Goal: Task Accomplishment & Management: Use online tool/utility

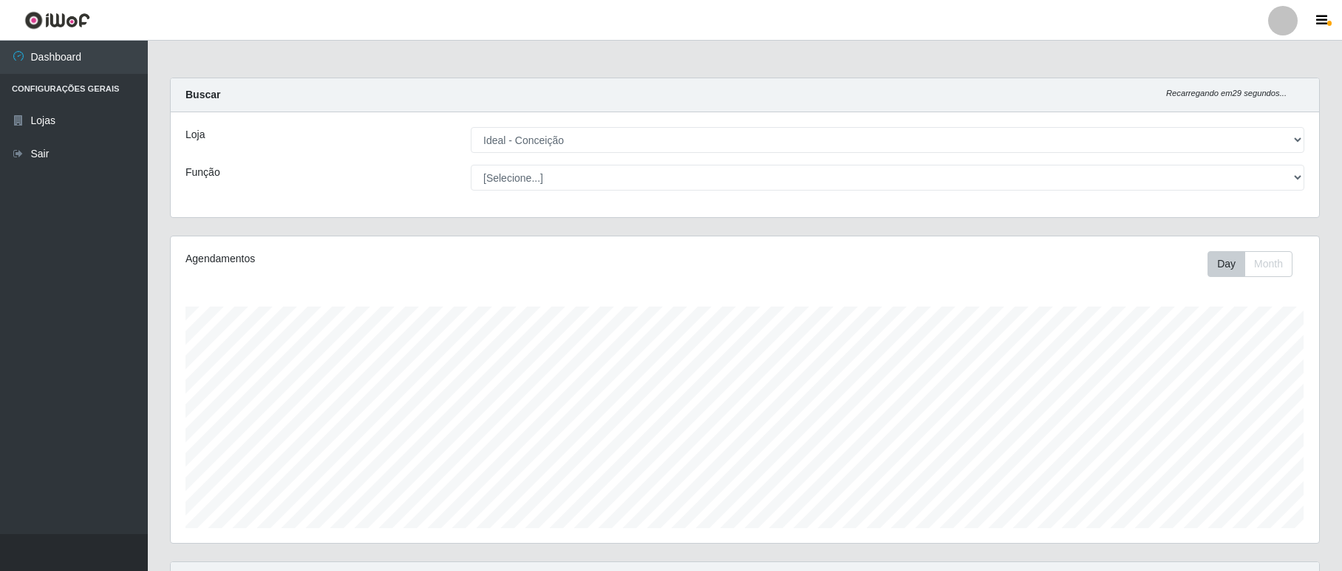
select select "231"
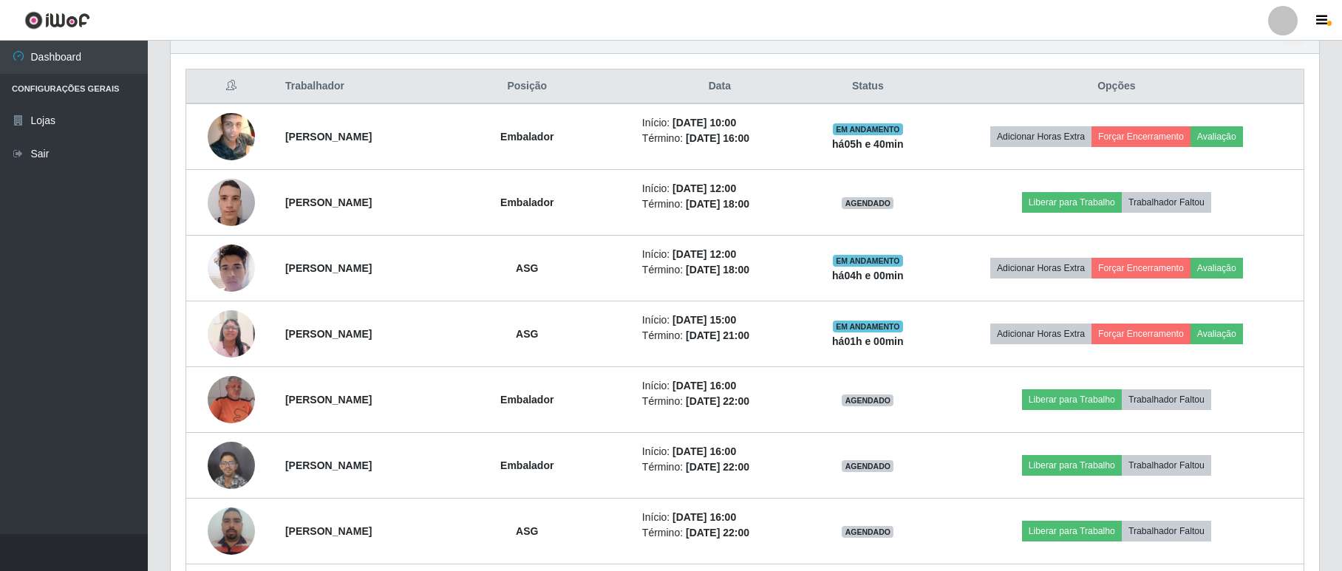
scroll to position [307, 1147]
click at [33, 155] on link "Sair" at bounding box center [74, 153] width 148 height 33
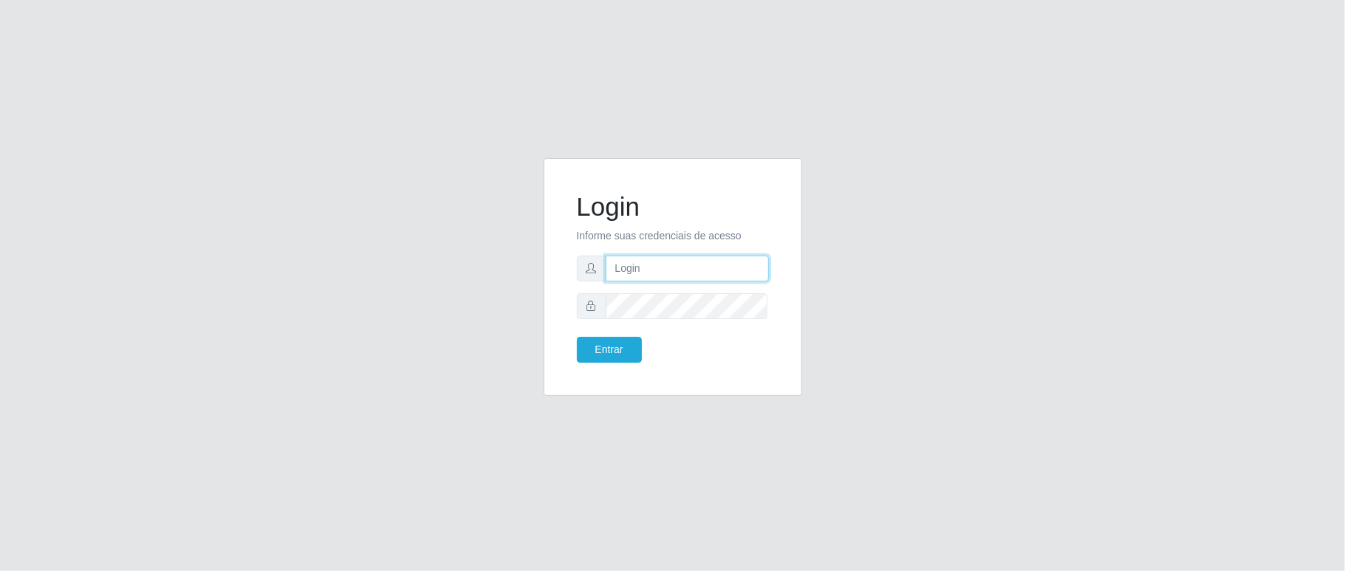
click at [624, 264] on input "text" at bounding box center [687, 269] width 163 height 26
type input "ediane@ideal"
click at [710, 326] on form "Login Informe suas credenciais de acesso ediane@ideal Entrar" at bounding box center [673, 276] width 192 height 171
click at [698, 290] on form "Login Informe suas credenciais de acesso ediane@ideal Entrar" at bounding box center [673, 276] width 192 height 171
click at [577, 337] on button "Entrar" at bounding box center [609, 350] width 65 height 26
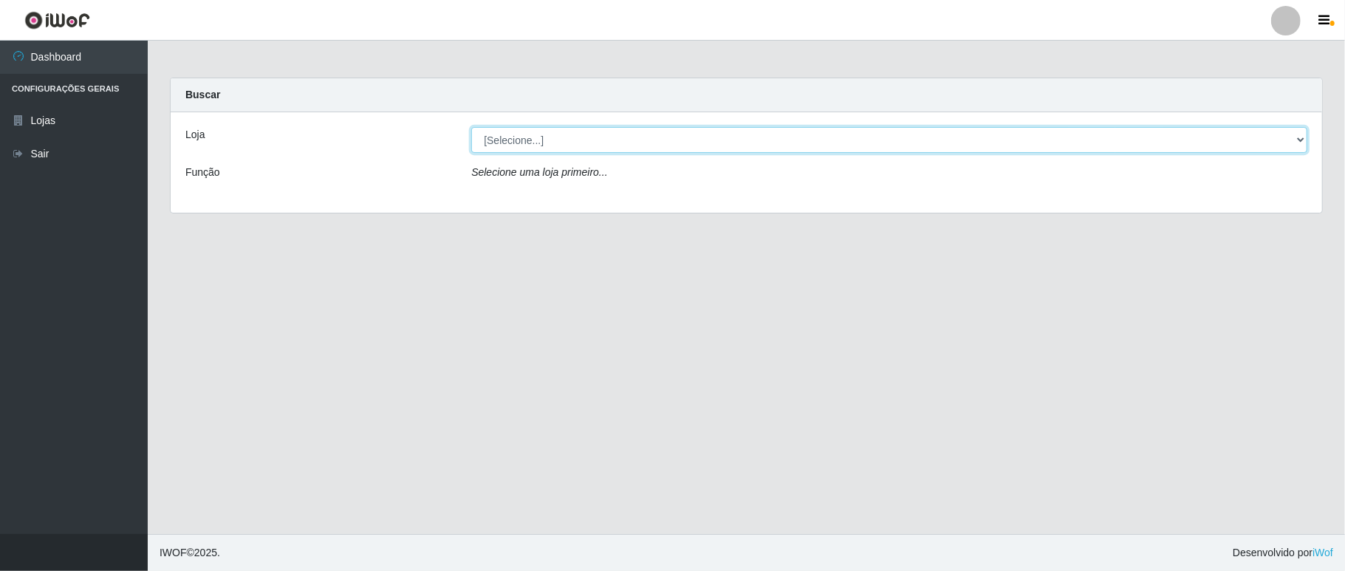
click at [521, 140] on select "[Selecione...] Ideal - Conceição" at bounding box center [889, 140] width 836 height 26
select select "231"
click at [471, 127] on select "[Selecione...] Ideal - Conceição" at bounding box center [889, 140] width 836 height 26
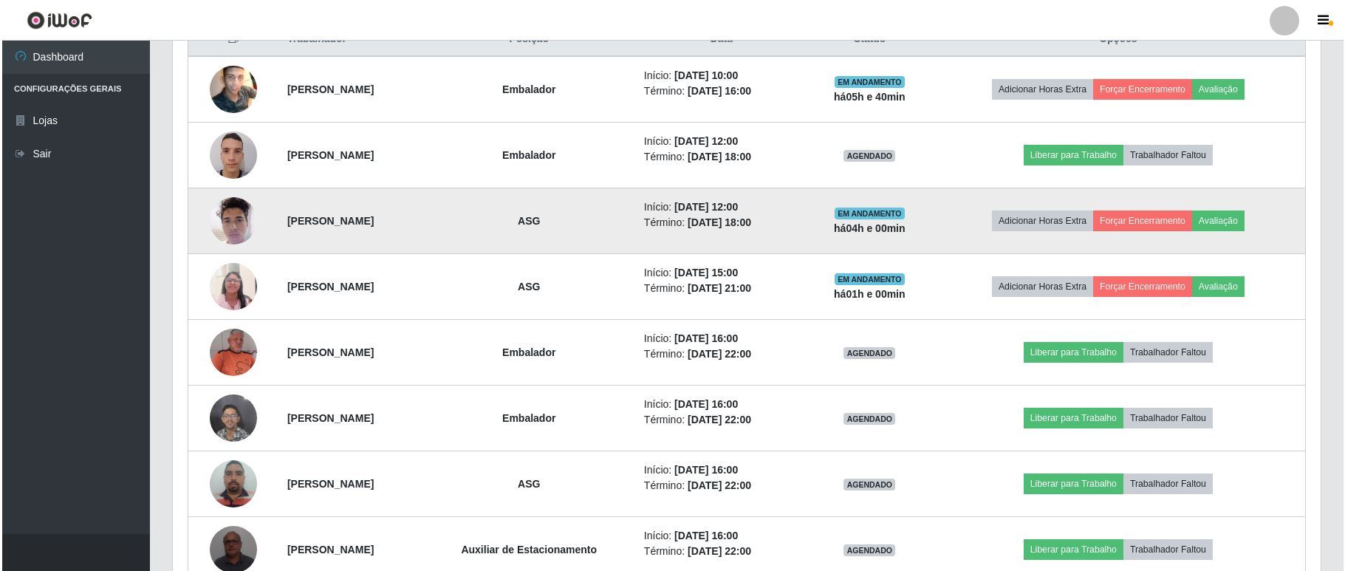
scroll to position [678, 0]
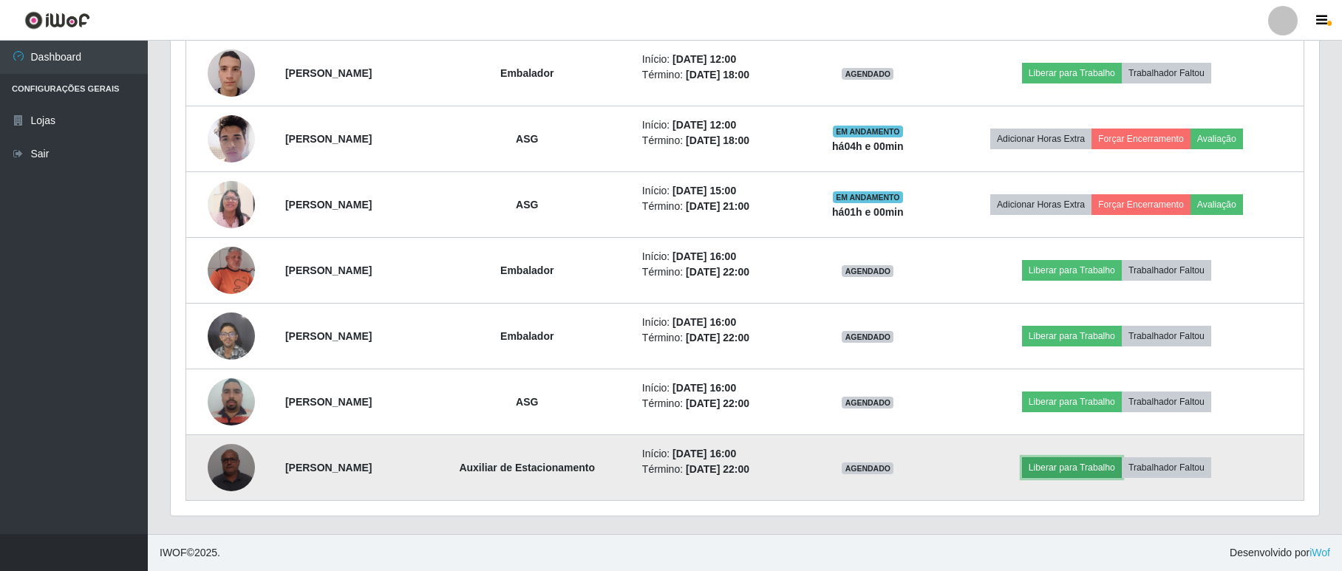
click at [1071, 470] on button "Liberar para Trabalho" at bounding box center [1072, 467] width 100 height 21
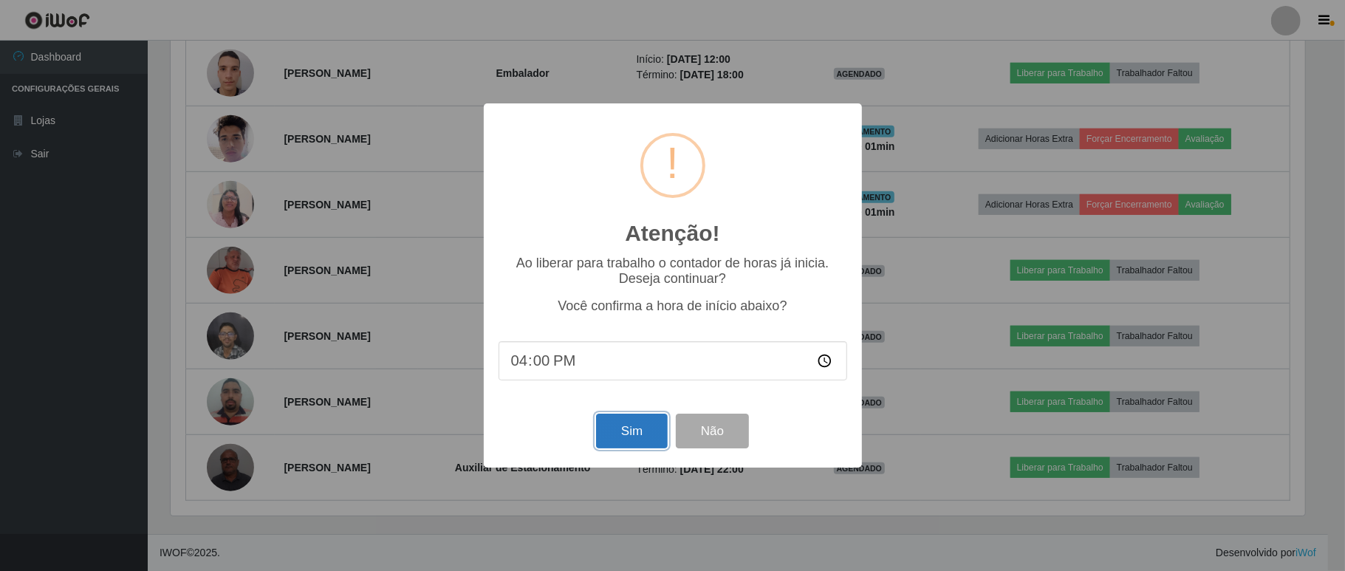
click at [644, 430] on button "Sim" at bounding box center [632, 431] width 72 height 35
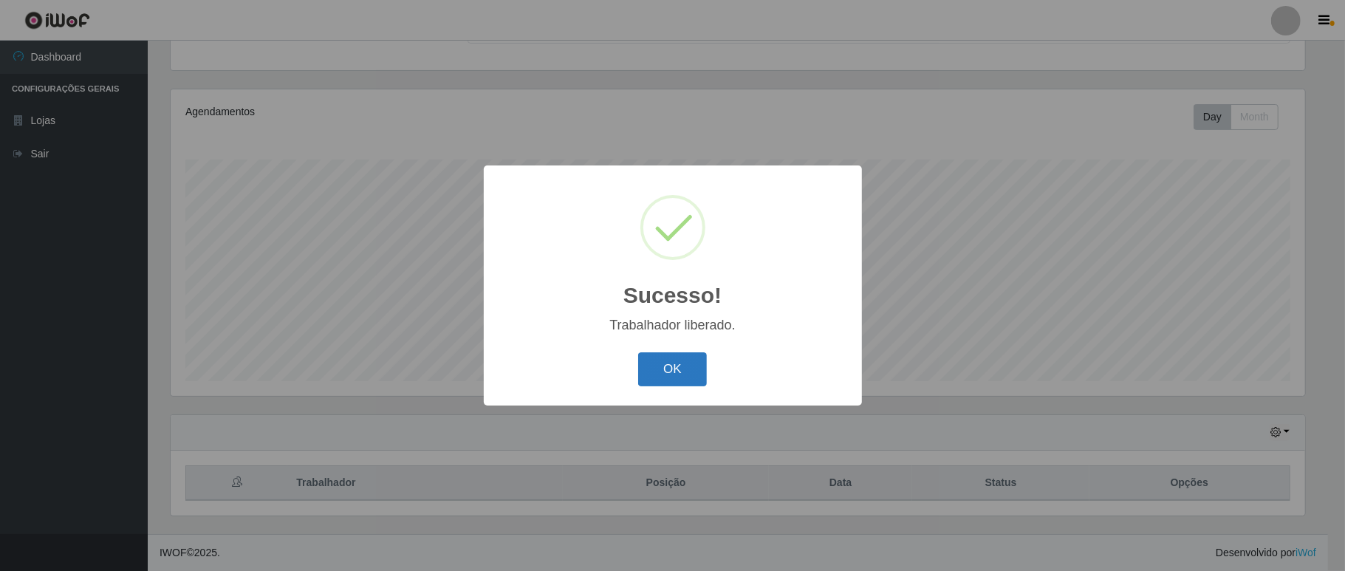
click at [681, 375] on button "OK" at bounding box center [672, 369] width 69 height 35
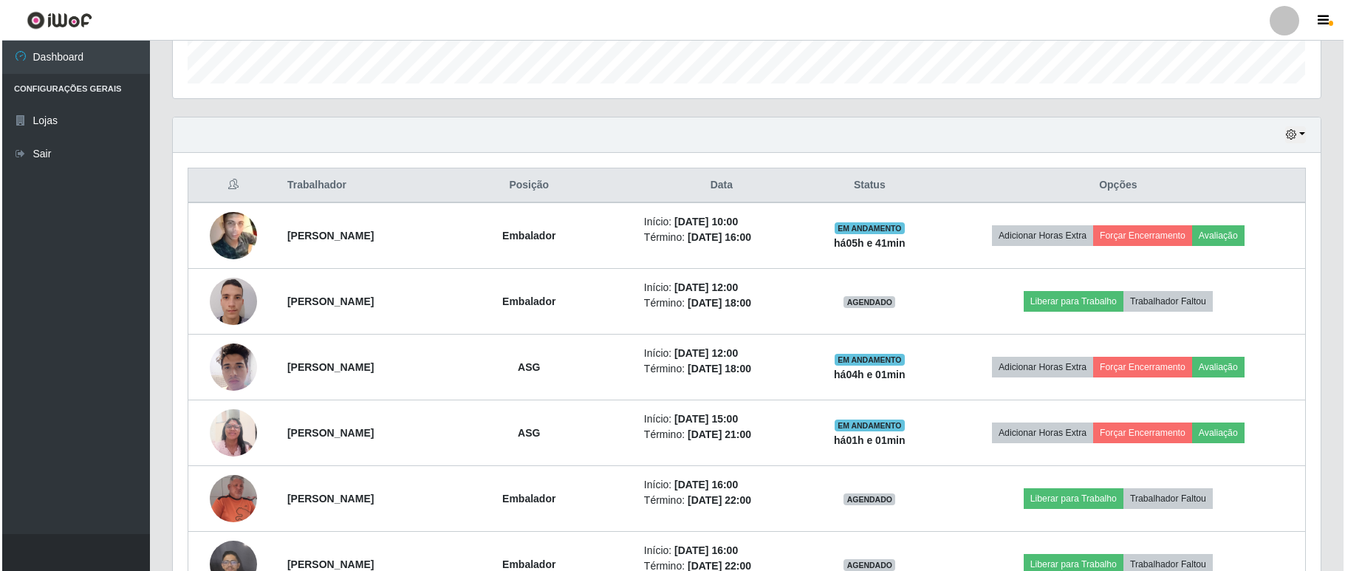
scroll to position [307, 1147]
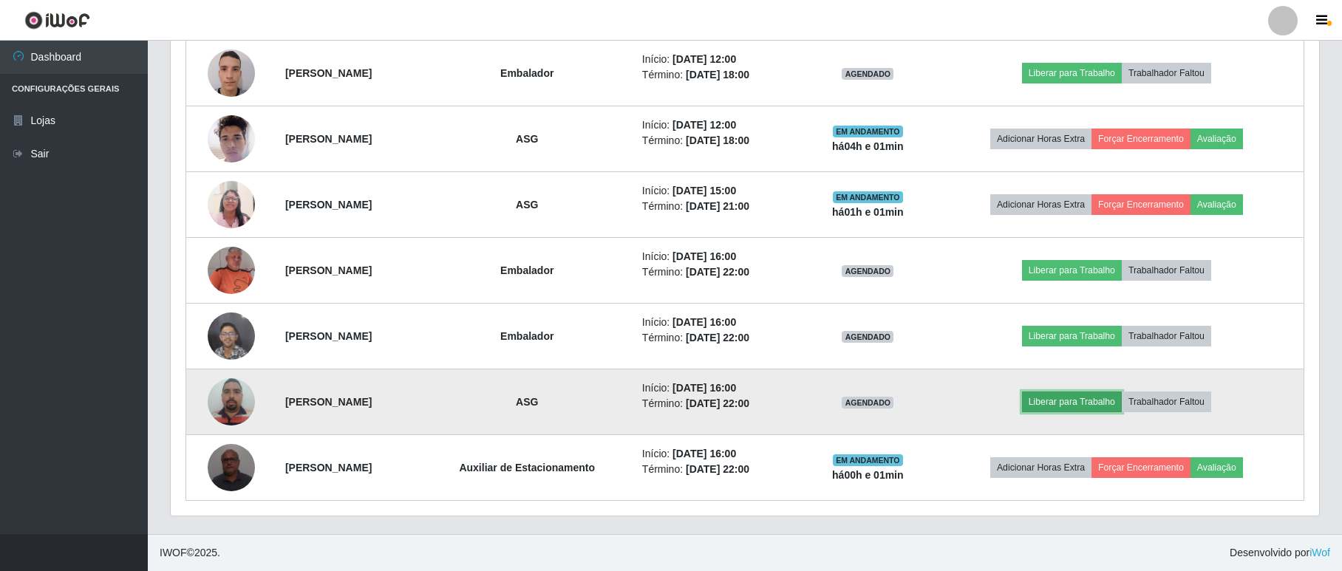
click at [1085, 402] on button "Liberar para Trabalho" at bounding box center [1072, 402] width 100 height 21
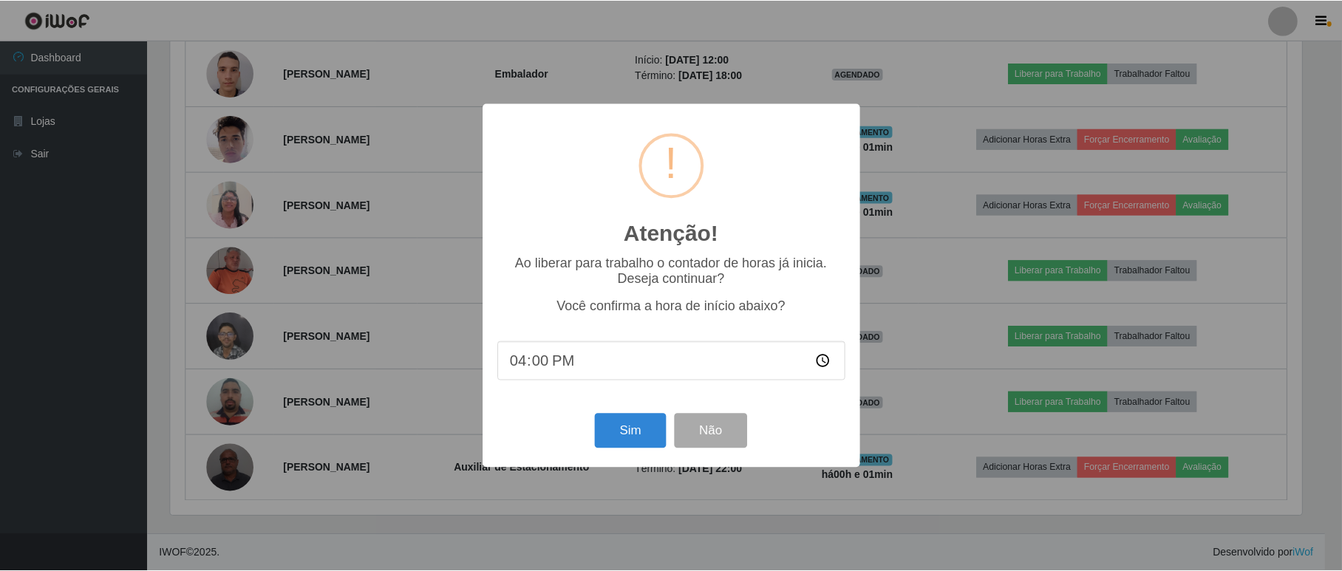
scroll to position [307, 1135]
click at [648, 418] on button "Sim" at bounding box center [632, 431] width 72 height 35
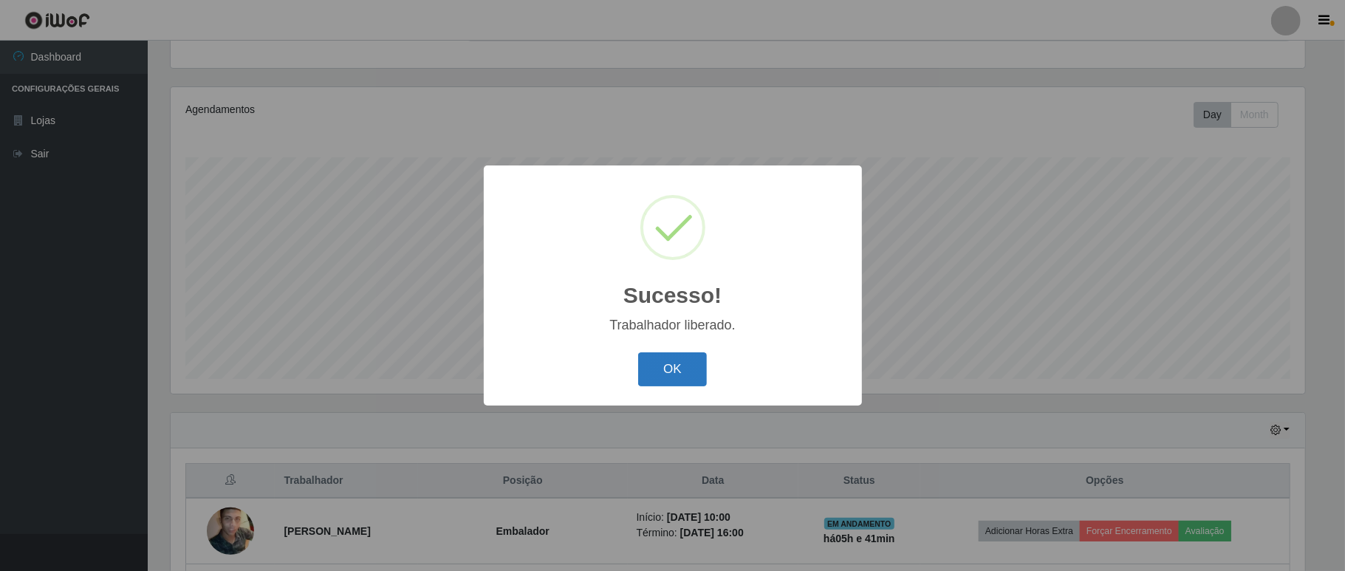
click at [678, 375] on button "OK" at bounding box center [672, 369] width 69 height 35
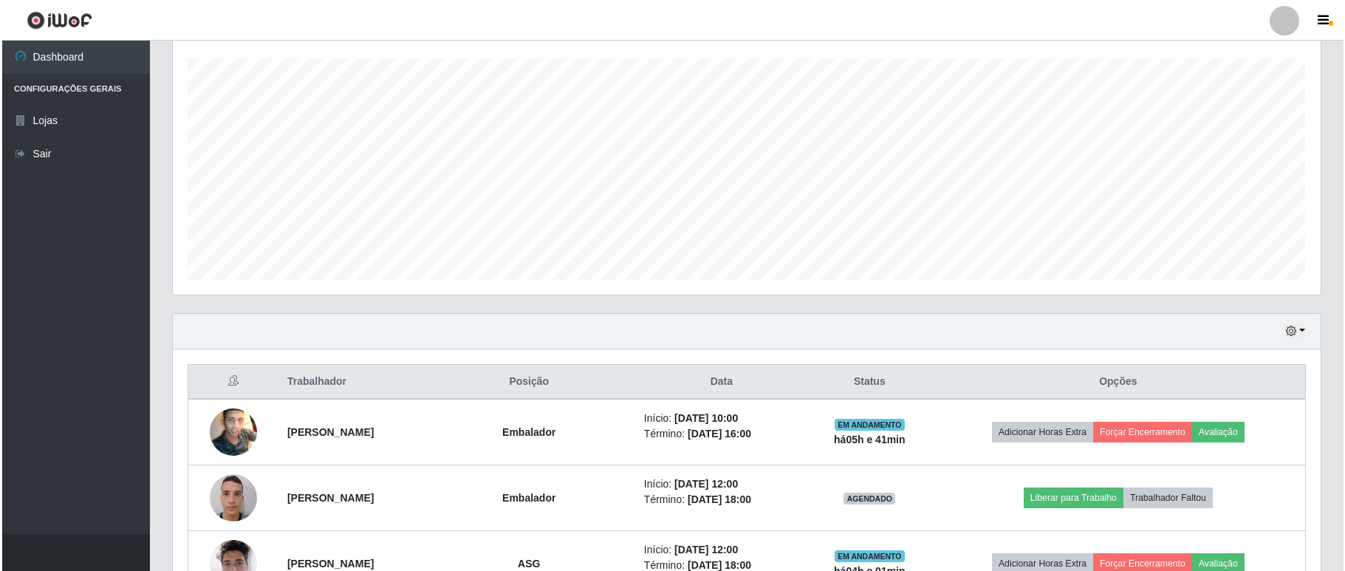
scroll to position [678, 0]
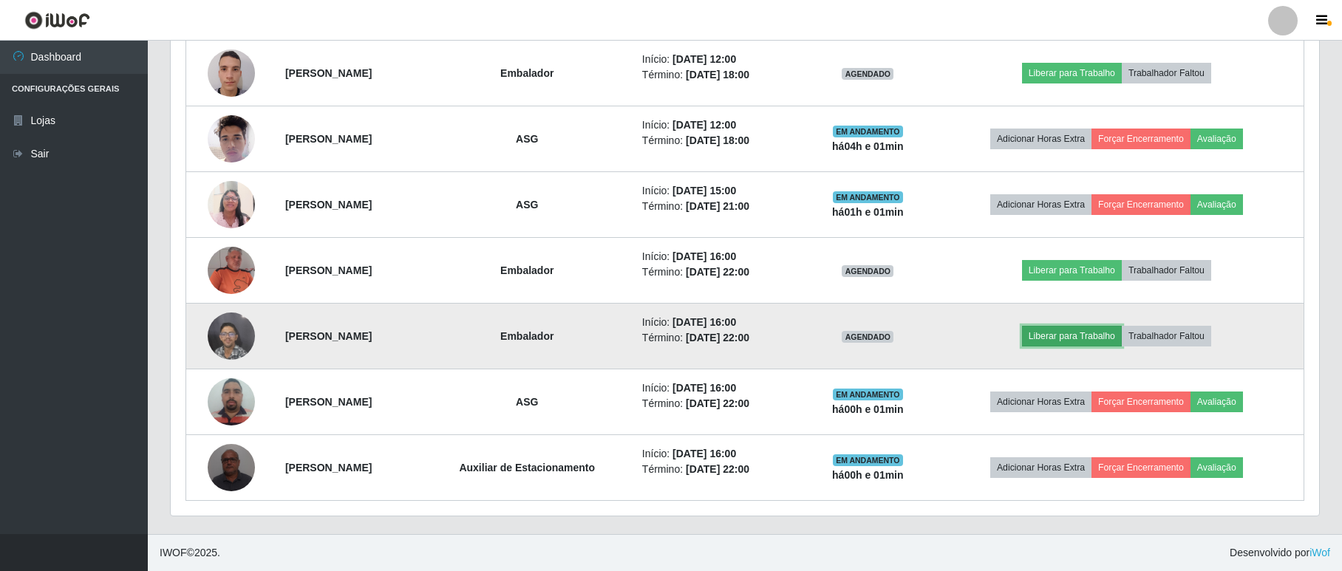
click at [1105, 334] on button "Liberar para Trabalho" at bounding box center [1072, 336] width 100 height 21
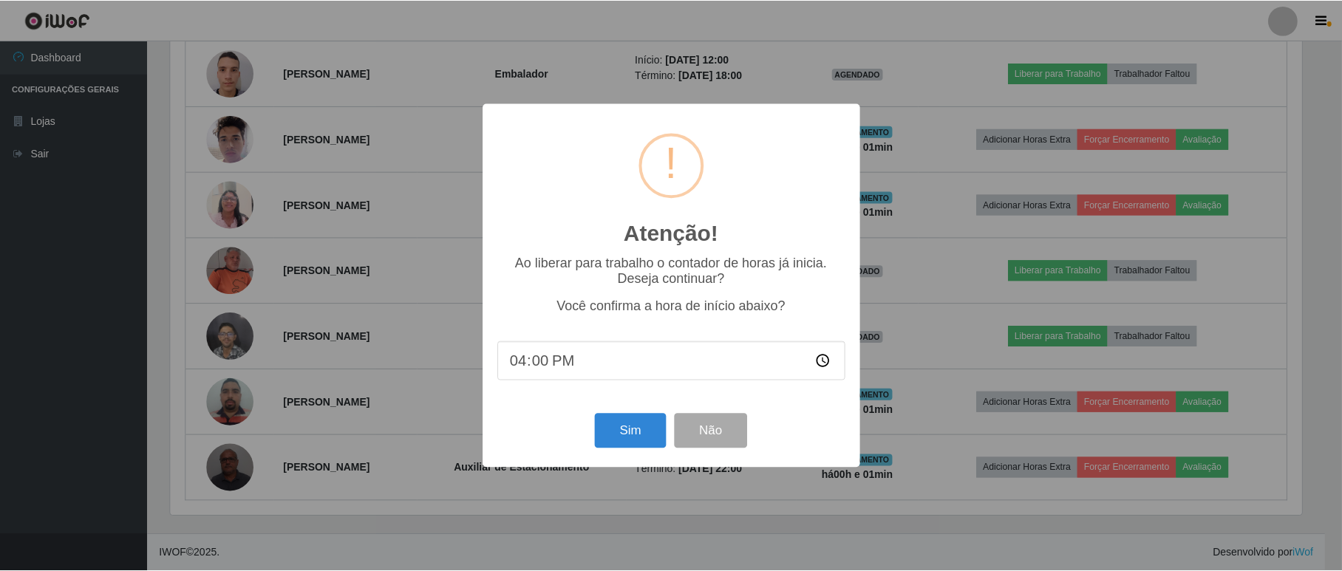
scroll to position [0, 0]
click at [632, 431] on button "Sim" at bounding box center [632, 431] width 72 height 35
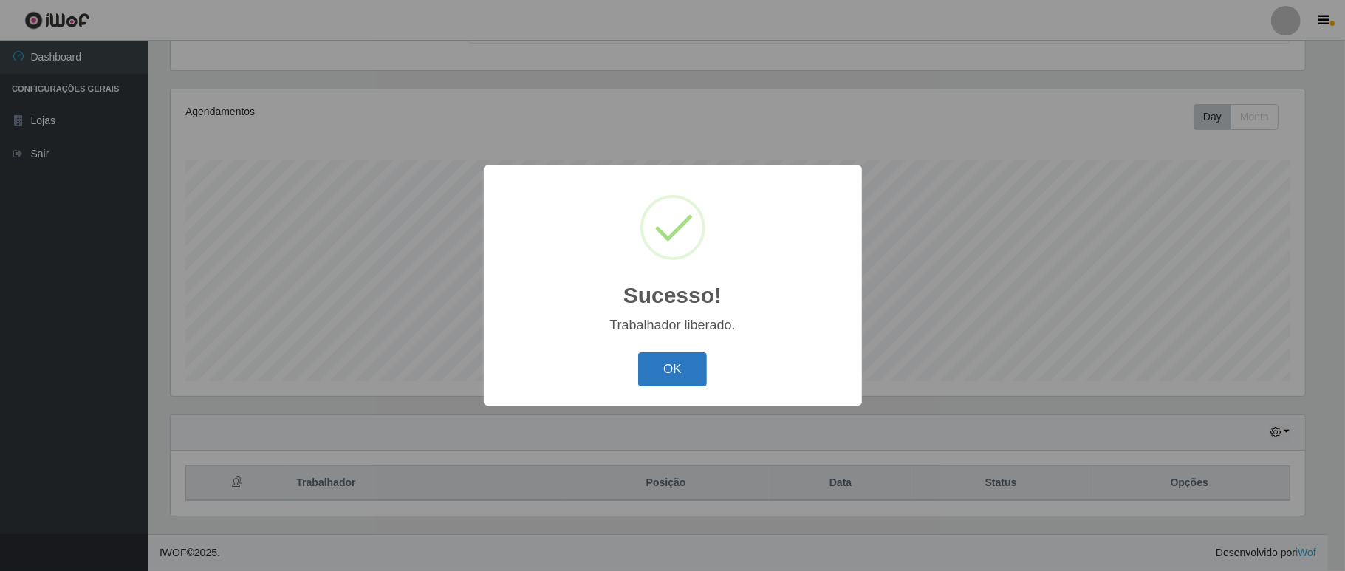
click at [669, 358] on button "OK" at bounding box center [672, 369] width 69 height 35
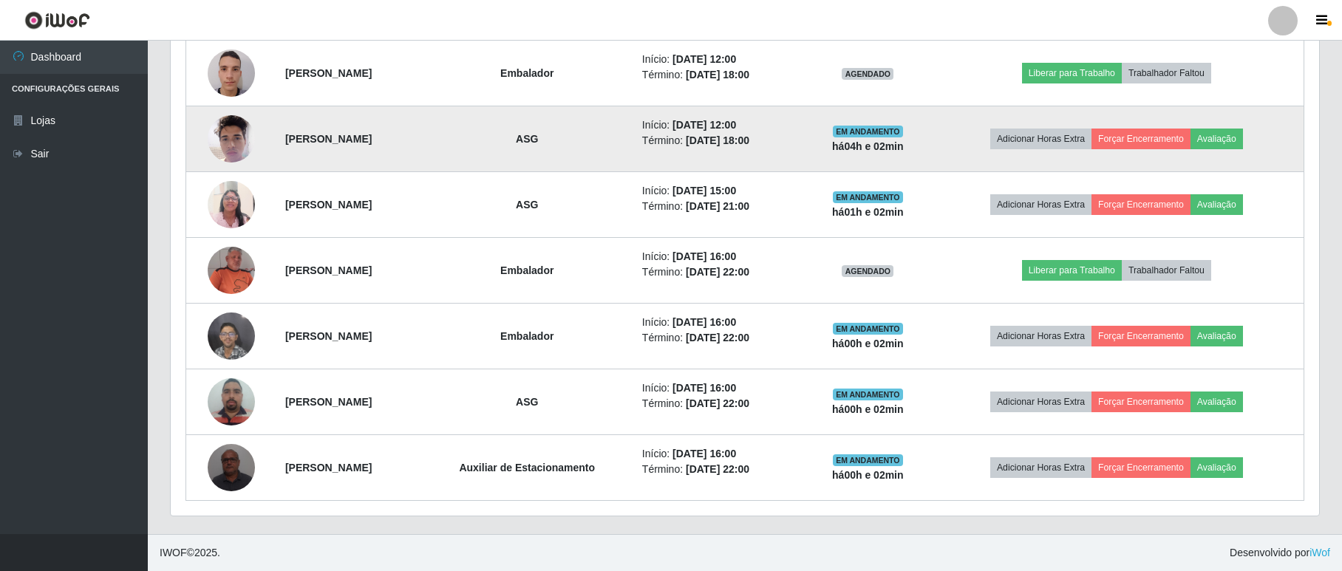
scroll to position [480, 0]
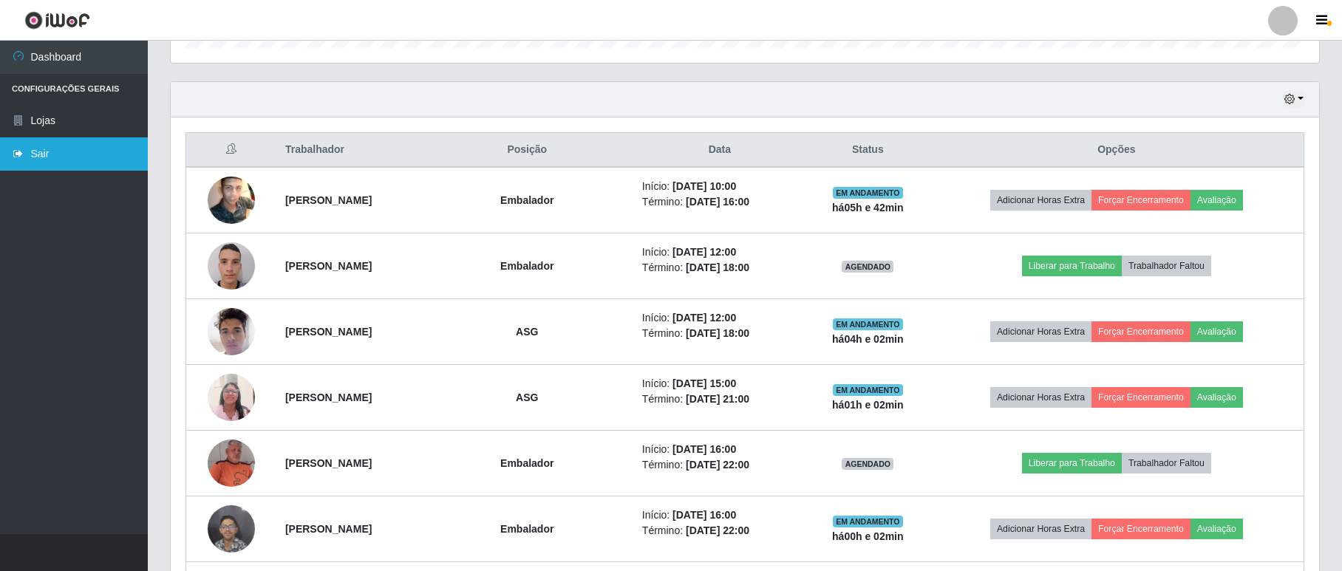
click at [83, 146] on link "Sair" at bounding box center [74, 153] width 148 height 33
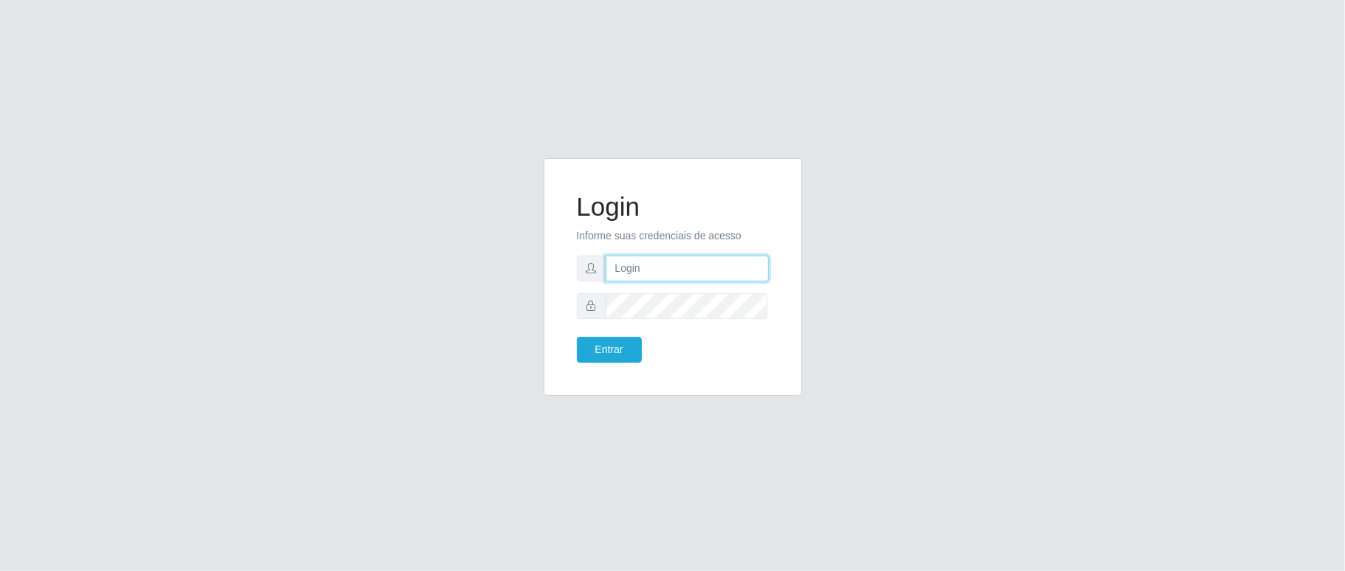
click at [659, 266] on input "text" at bounding box center [687, 269] width 163 height 26
type input "ediane@ideal"
click at [577, 337] on button "Entrar" at bounding box center [609, 350] width 65 height 26
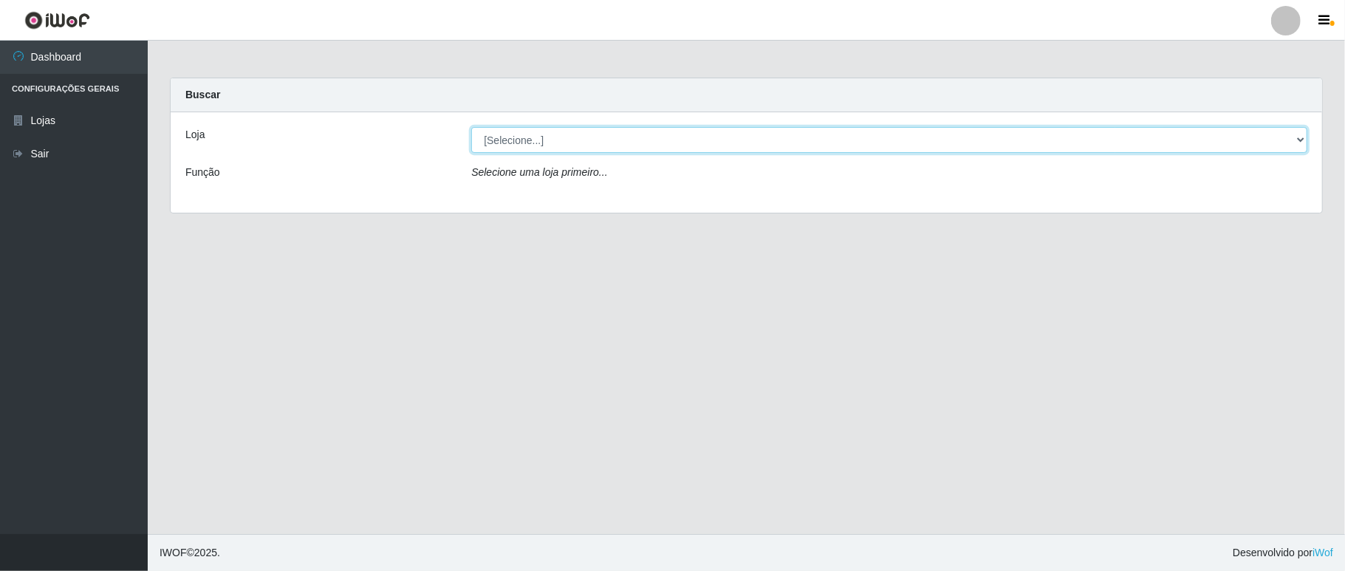
click at [559, 136] on select "[Selecione...] Ideal - Conceição" at bounding box center [889, 140] width 836 height 26
select select "231"
click at [471, 127] on select "[Selecione...] Ideal - Conceição" at bounding box center [889, 140] width 836 height 26
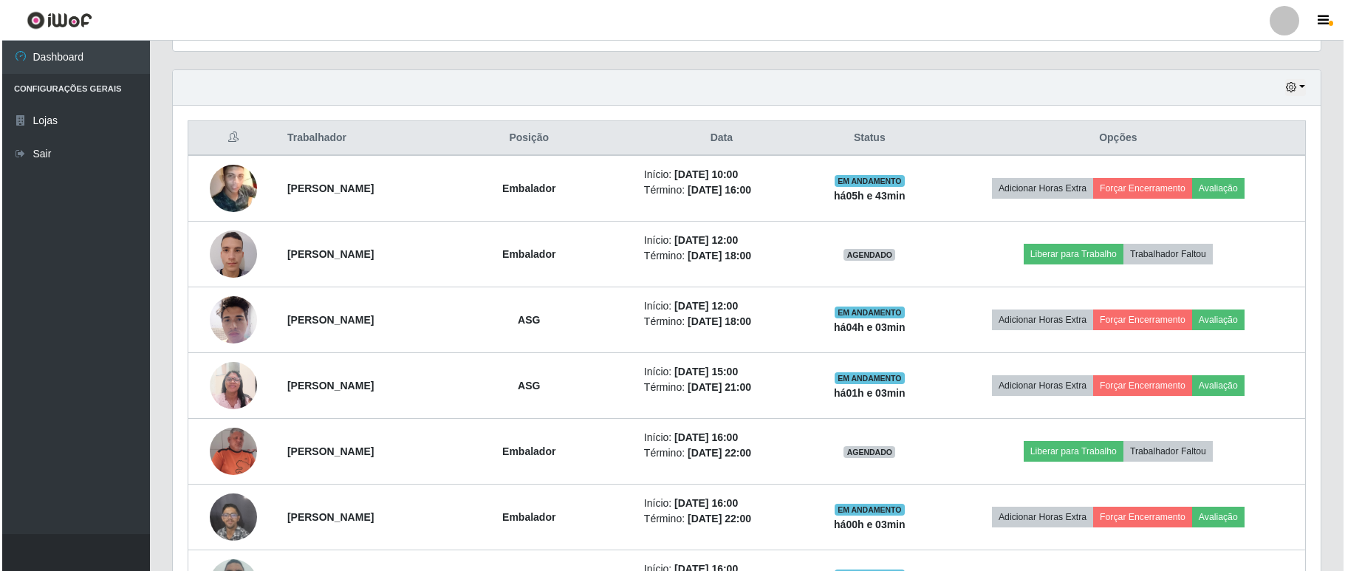
scroll to position [678, 0]
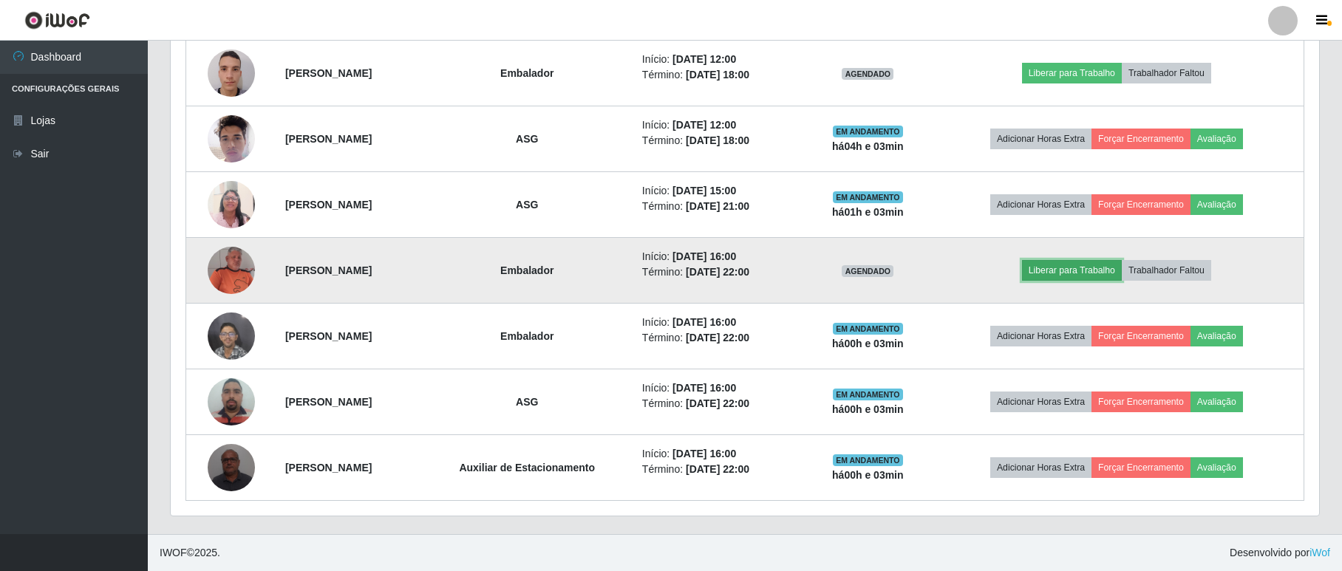
click at [1082, 270] on button "Liberar para Trabalho" at bounding box center [1072, 270] width 100 height 21
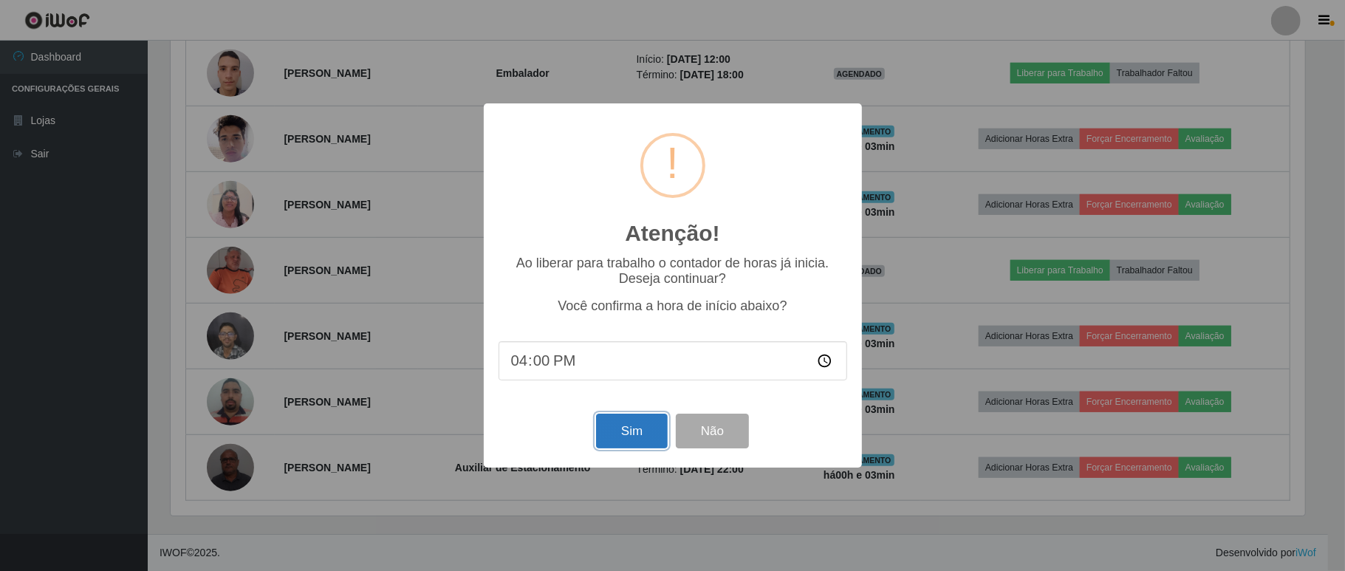
click at [643, 447] on button "Sim" at bounding box center [632, 431] width 72 height 35
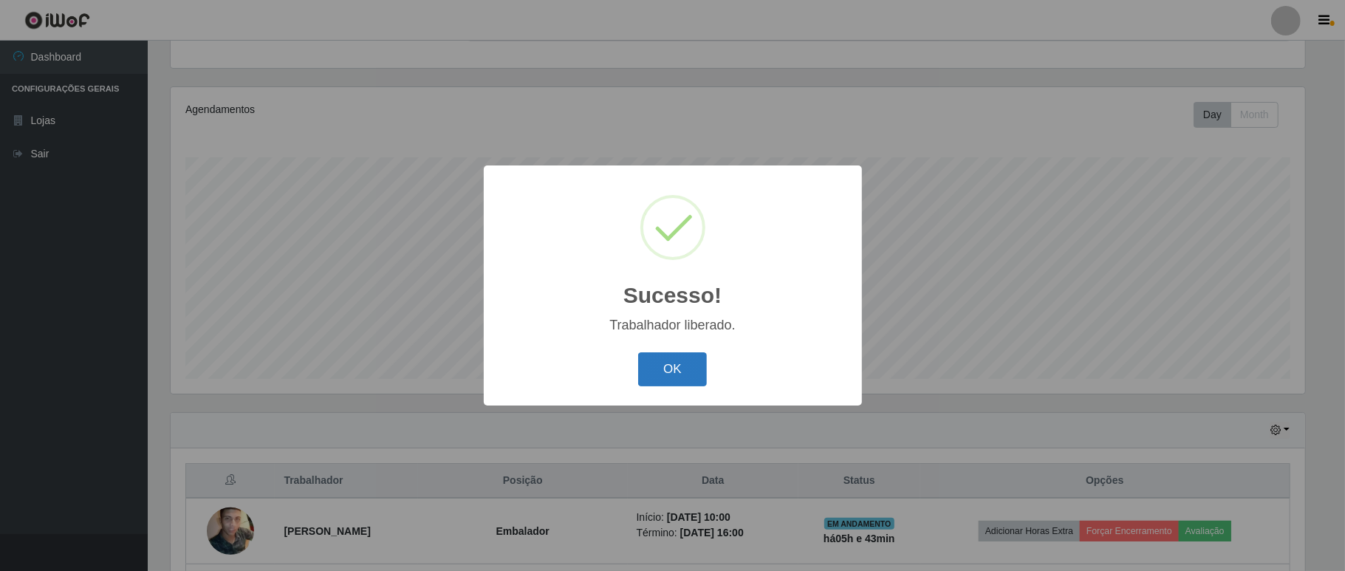
click at [683, 368] on button "OK" at bounding box center [672, 369] width 69 height 35
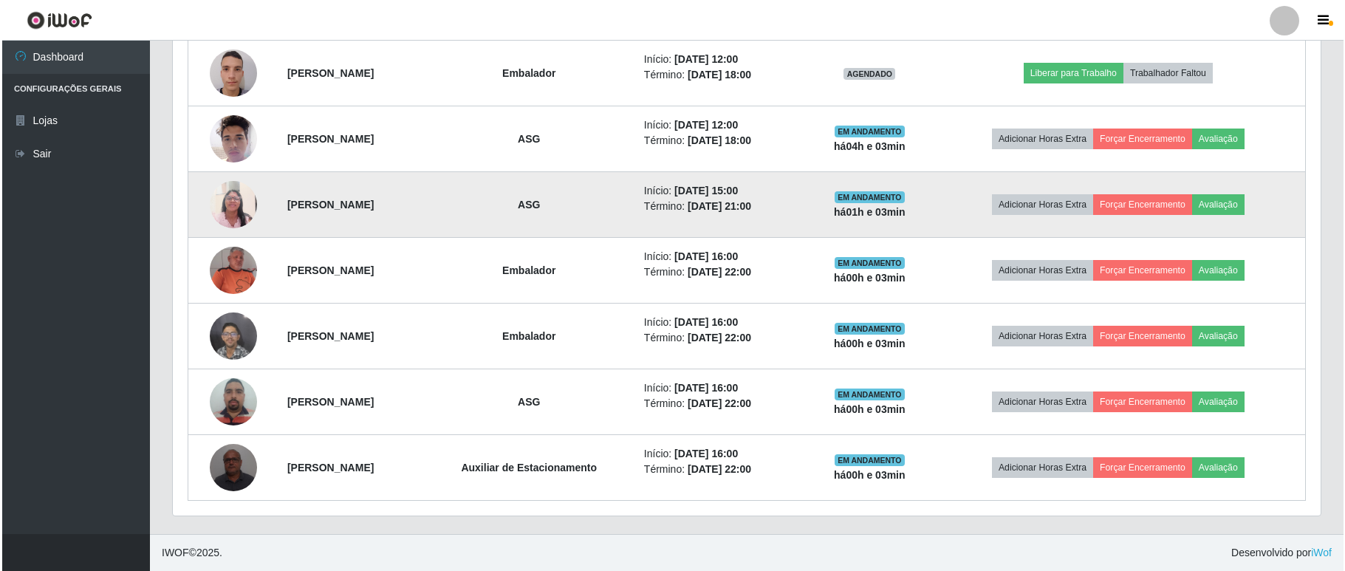
scroll to position [382, 0]
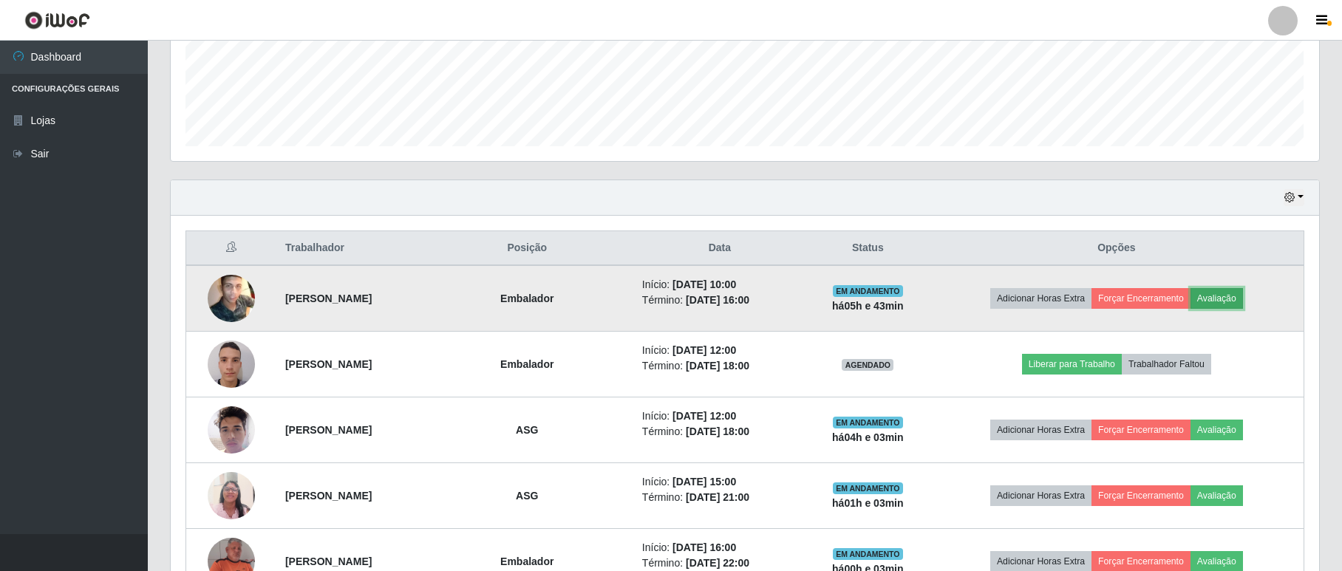
click at [1242, 301] on button "Avaliação" at bounding box center [1216, 298] width 52 height 21
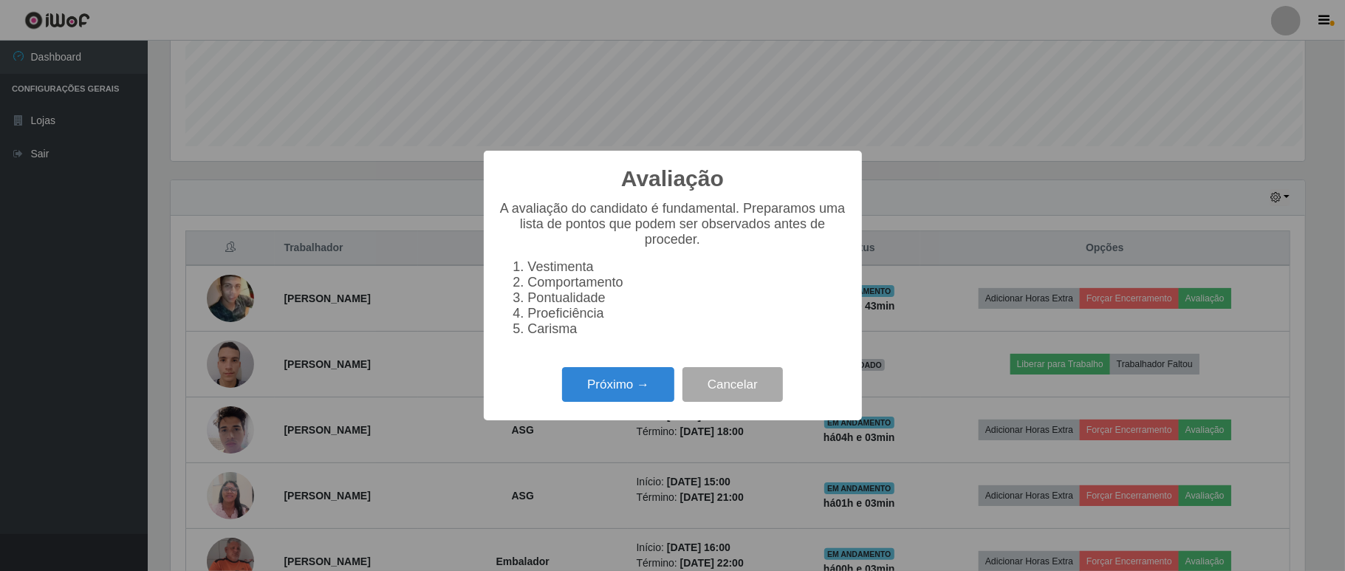
scroll to position [307, 1135]
click at [610, 398] on button "Próximo →" at bounding box center [618, 384] width 112 height 35
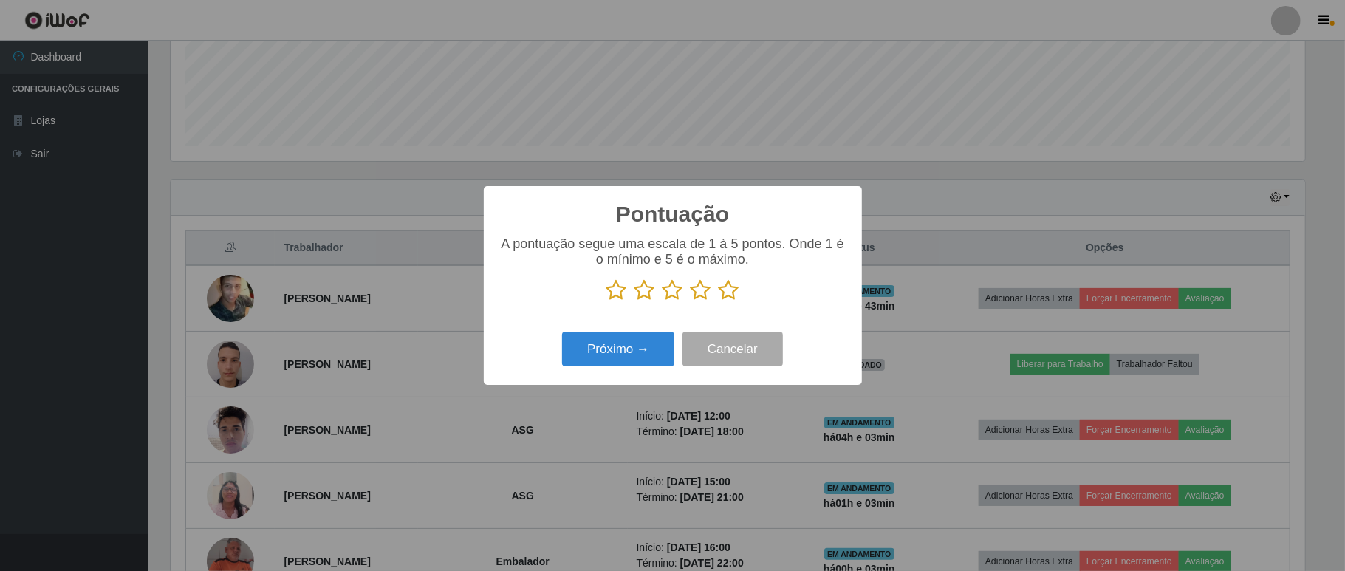
scroll to position [738561, 737733]
click at [728, 293] on icon at bounding box center [729, 290] width 21 height 22
click at [719, 301] on input "radio" at bounding box center [719, 301] width 0 height 0
click at [628, 346] on button "Próximo →" at bounding box center [618, 349] width 112 height 35
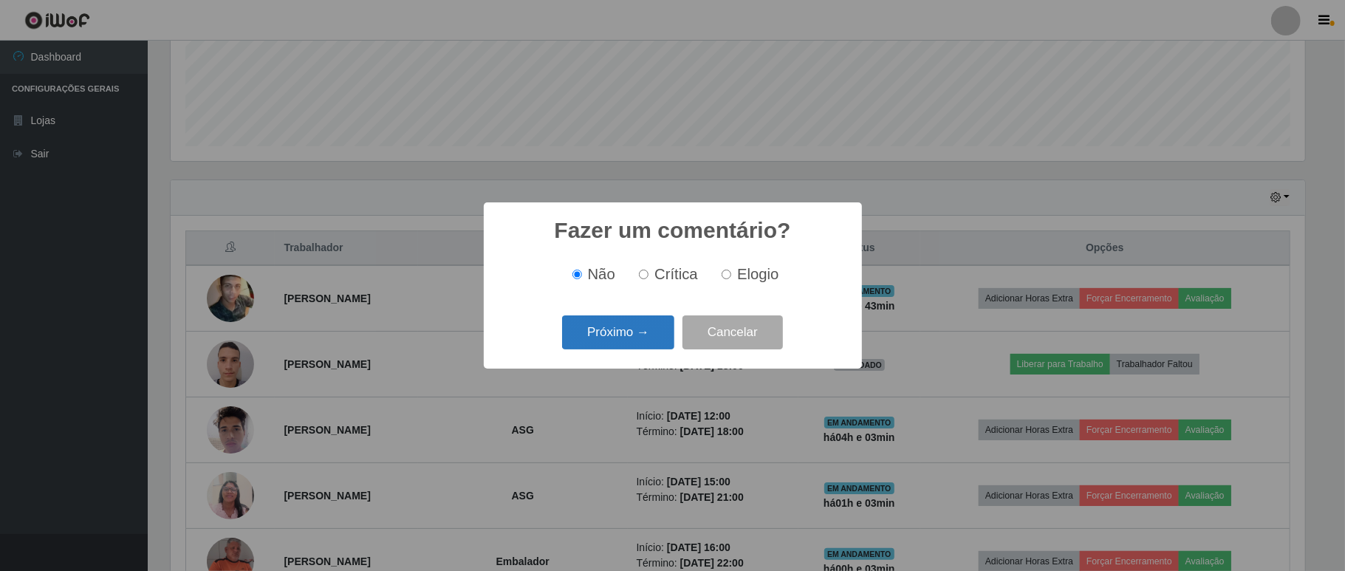
click at [640, 325] on button "Próximo →" at bounding box center [618, 332] width 112 height 35
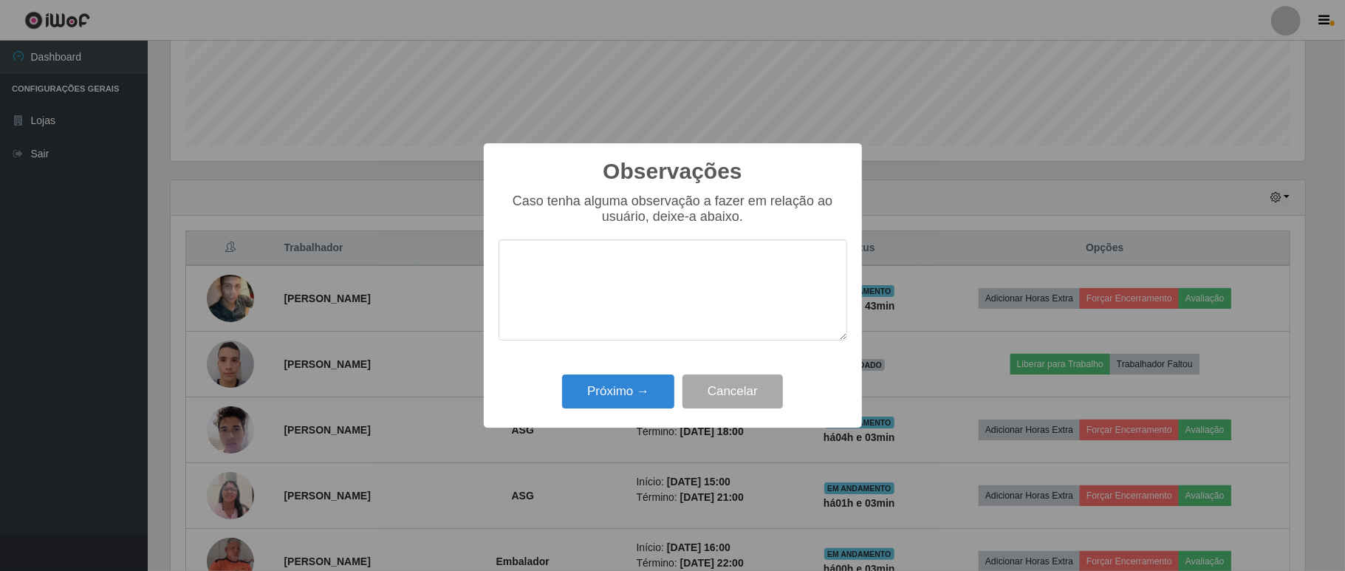
drag, startPoint x: 630, startPoint y: 338, endPoint x: 637, endPoint y: 423, distance: 86.0
click at [630, 381] on div "Observações × Caso tenha alguma observação a fazer em relação ao usuário, deixe…" at bounding box center [673, 285] width 378 height 284
click at [622, 389] on button "Próximo →" at bounding box center [618, 392] width 112 height 35
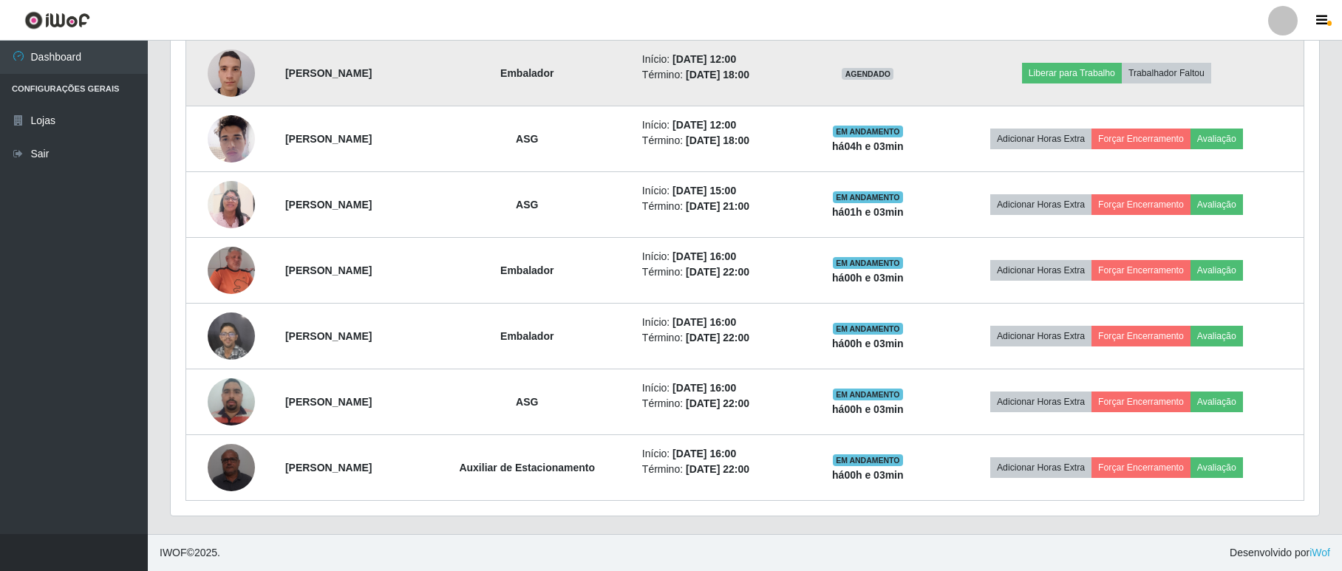
scroll to position [284, 0]
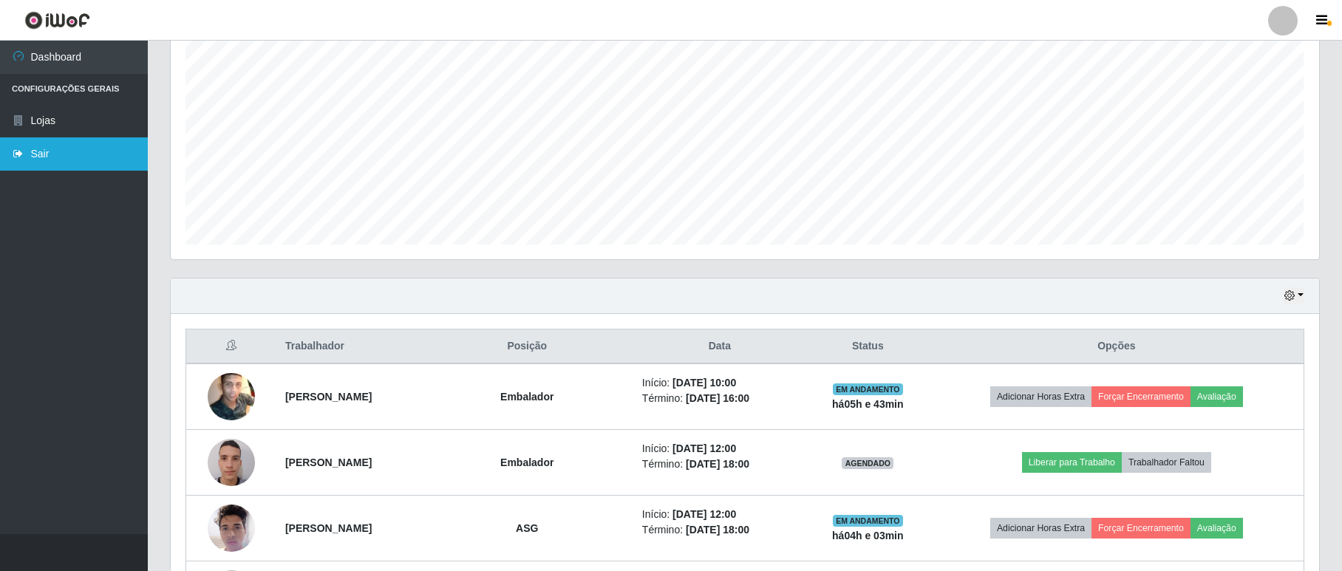
click at [31, 149] on link "Sair" at bounding box center [74, 153] width 148 height 33
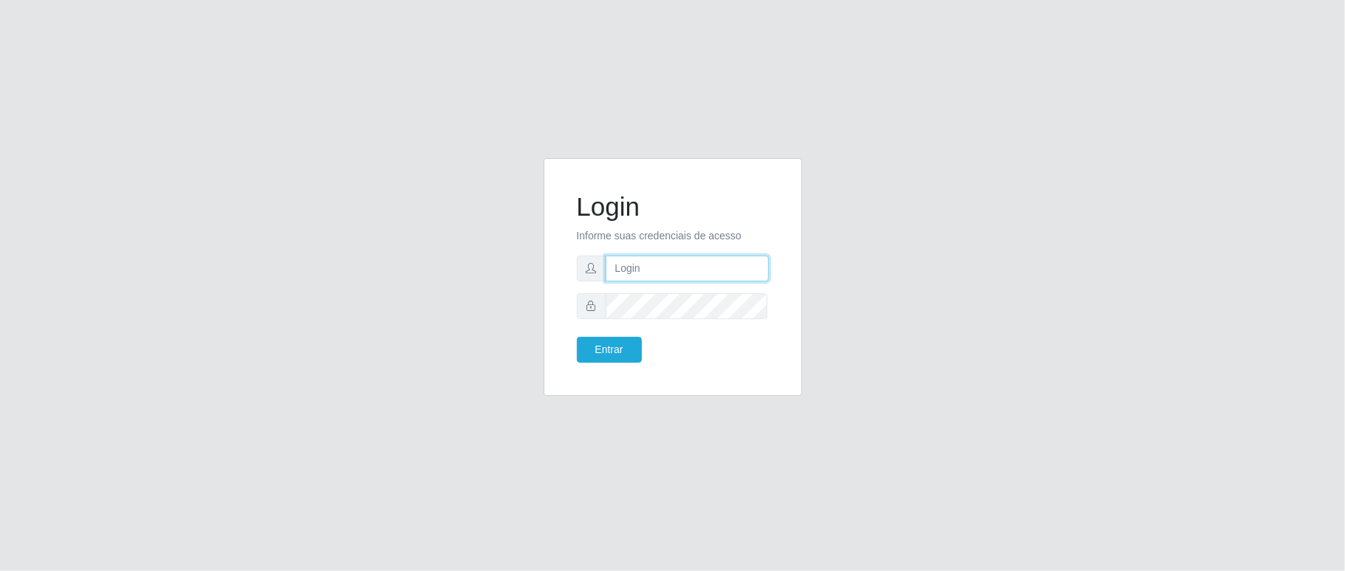
click at [703, 279] on input "text" at bounding box center [687, 269] width 163 height 26
type input "ediane@ideal"
click at [577, 337] on button "Entrar" at bounding box center [609, 350] width 65 height 26
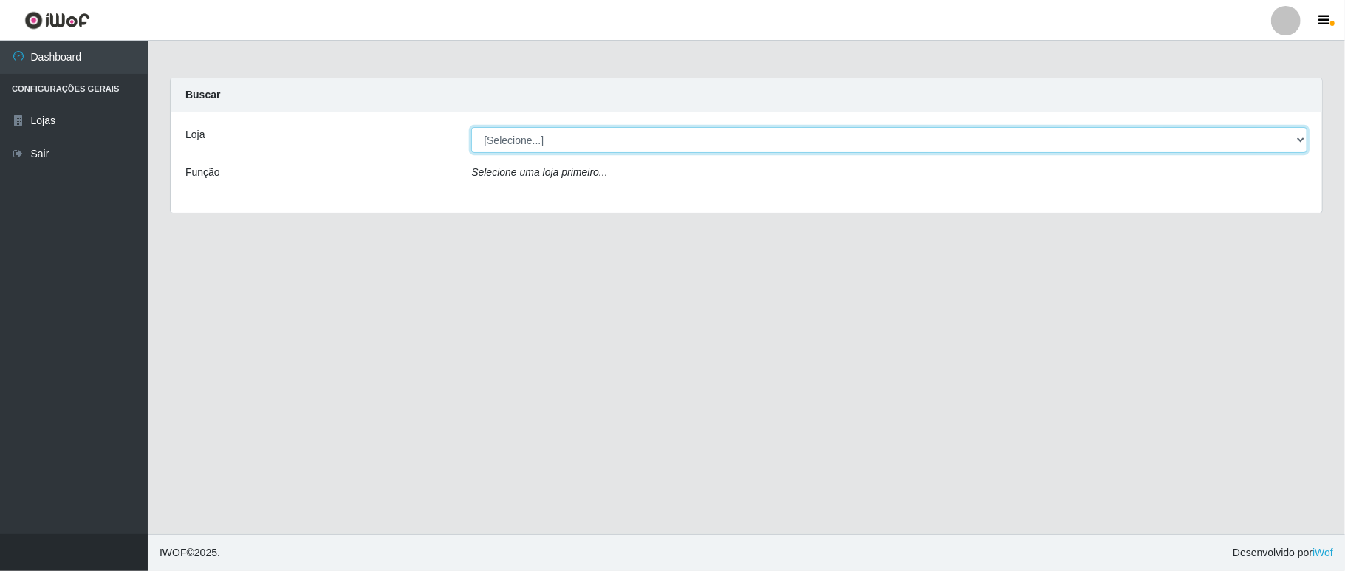
drag, startPoint x: 538, startPoint y: 137, endPoint x: 533, endPoint y: 146, distance: 10.3
click at [533, 140] on select "[Selecione...] Ideal - Conceição" at bounding box center [889, 140] width 836 height 26
select select "231"
click at [471, 127] on select "[Selecione...] Ideal - Conceição" at bounding box center [889, 140] width 836 height 26
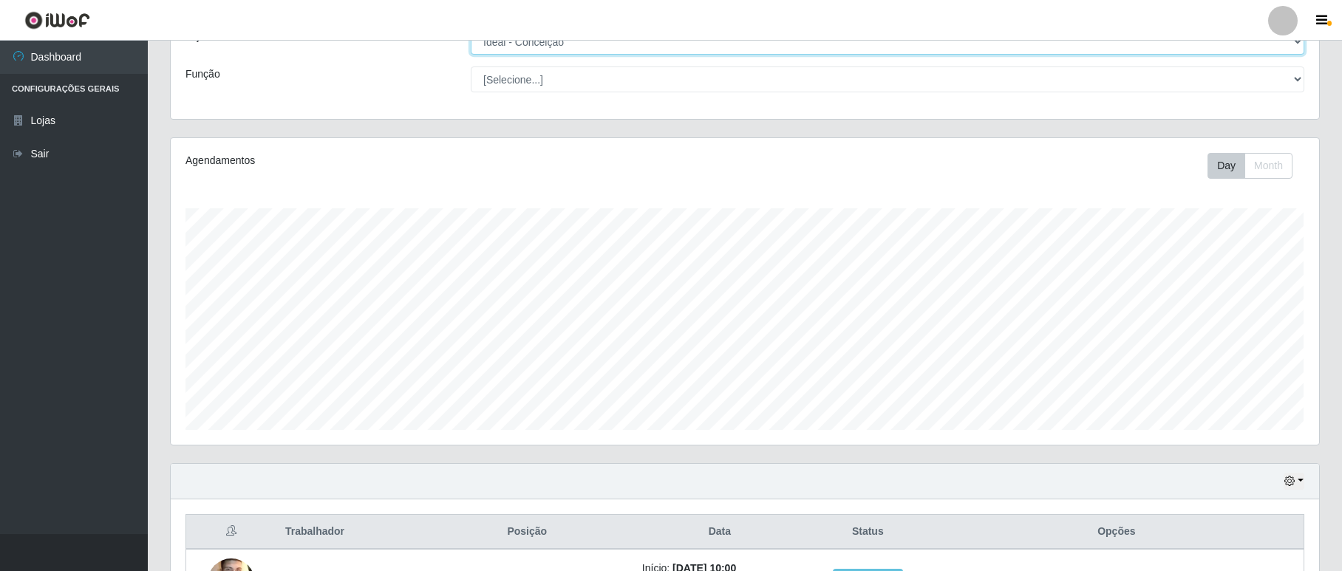
scroll to position [492, 0]
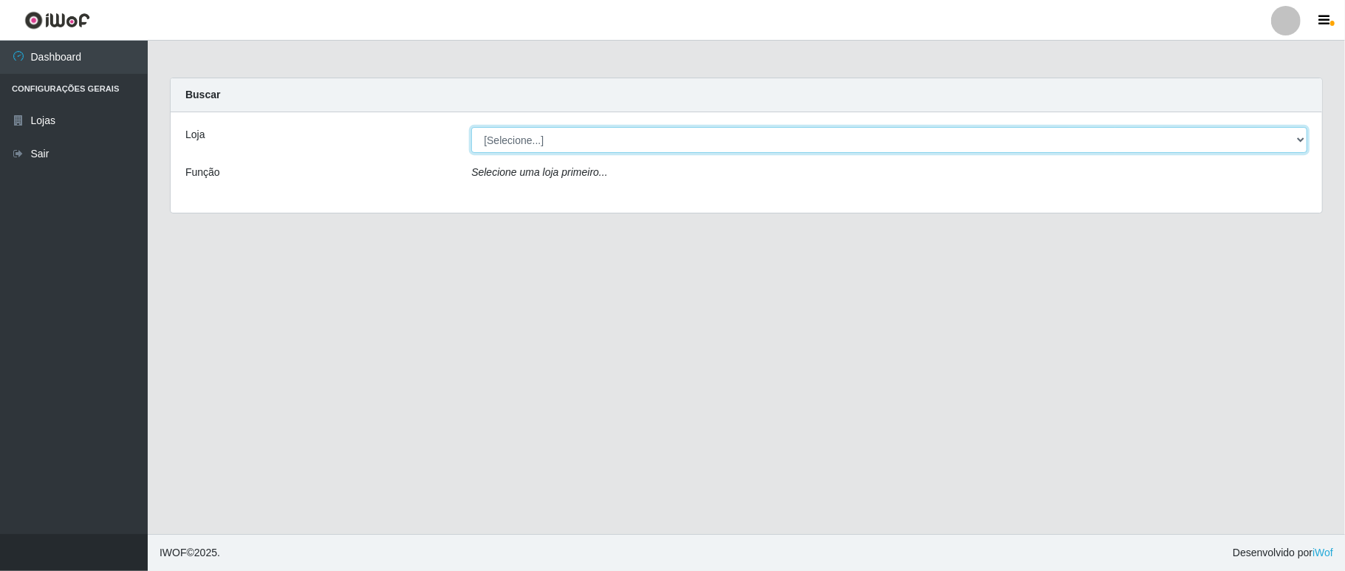
click at [636, 134] on select "[Selecione...] Ideal - Conceição" at bounding box center [889, 140] width 836 height 26
select select "231"
click at [471, 127] on select "[Selecione...] Ideal - Conceição" at bounding box center [889, 140] width 836 height 26
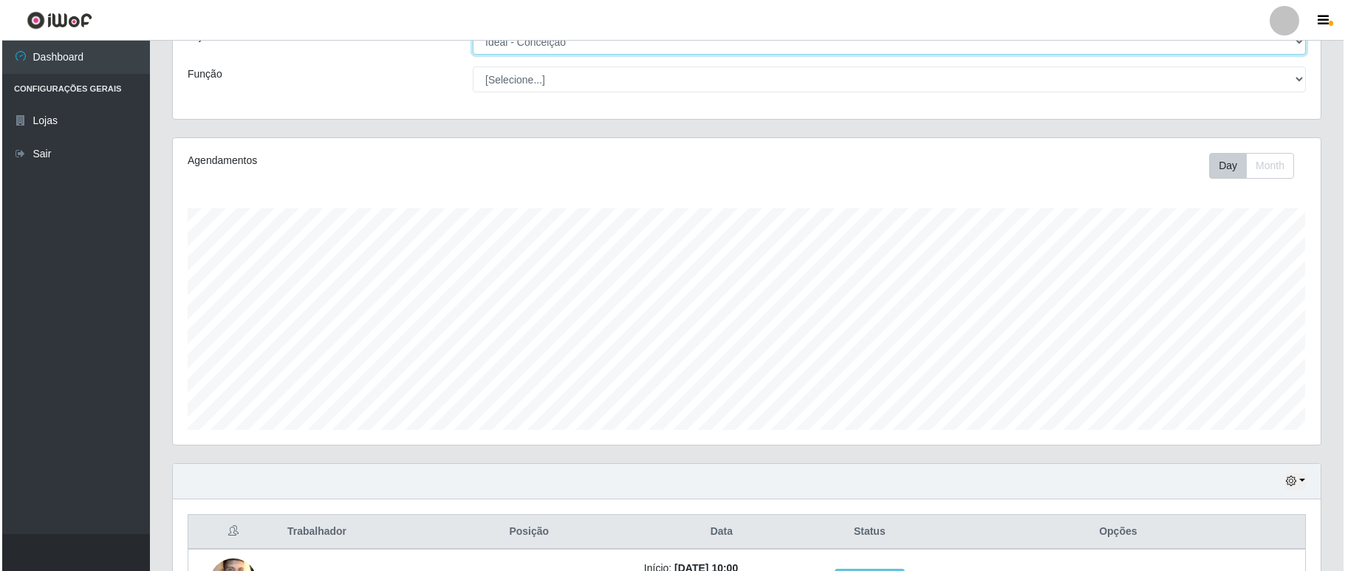
scroll to position [492, 0]
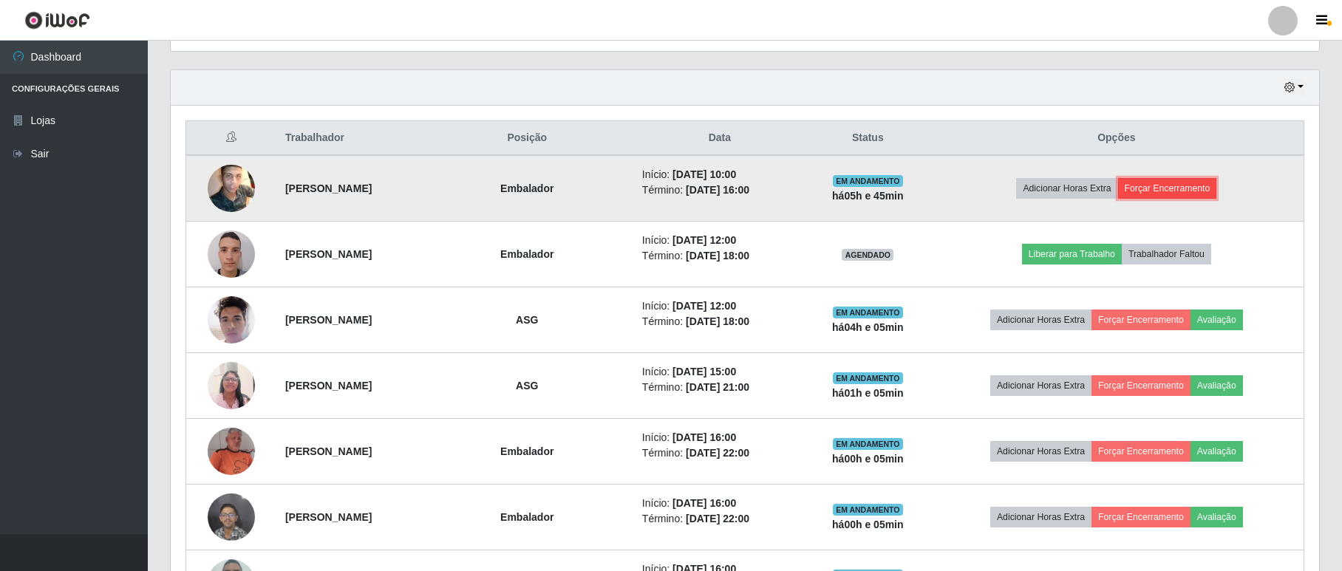
click at [1172, 189] on button "Forçar Encerramento" at bounding box center [1167, 188] width 99 height 21
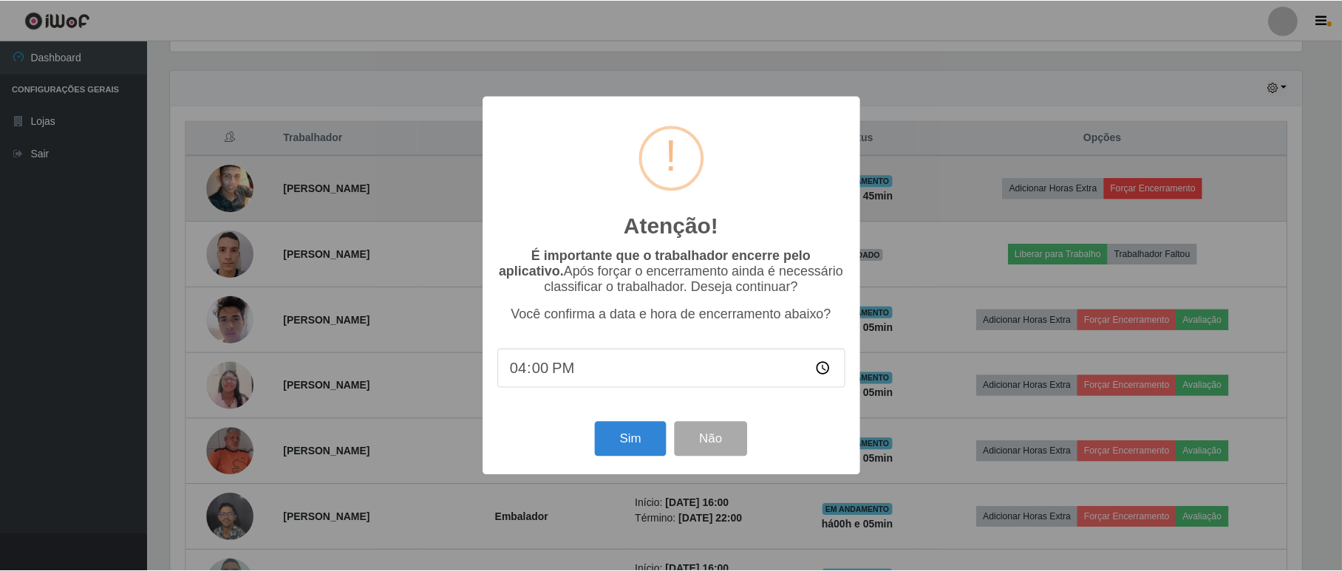
scroll to position [307, 1135]
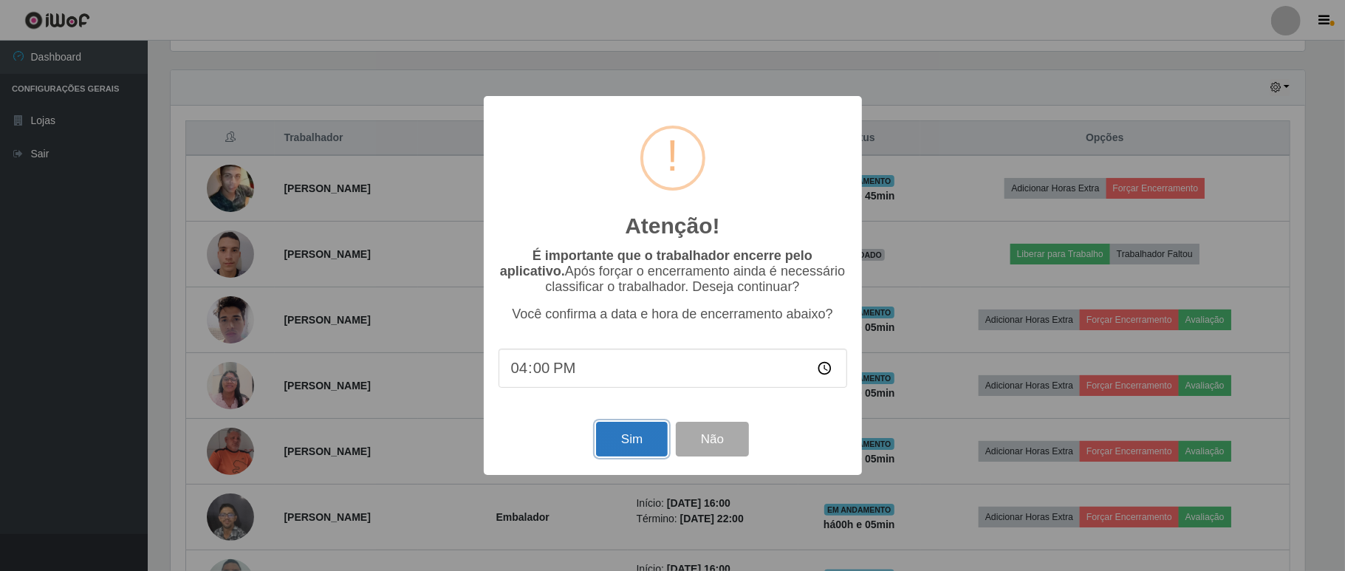
click at [601, 433] on button "Sim" at bounding box center [632, 439] width 72 height 35
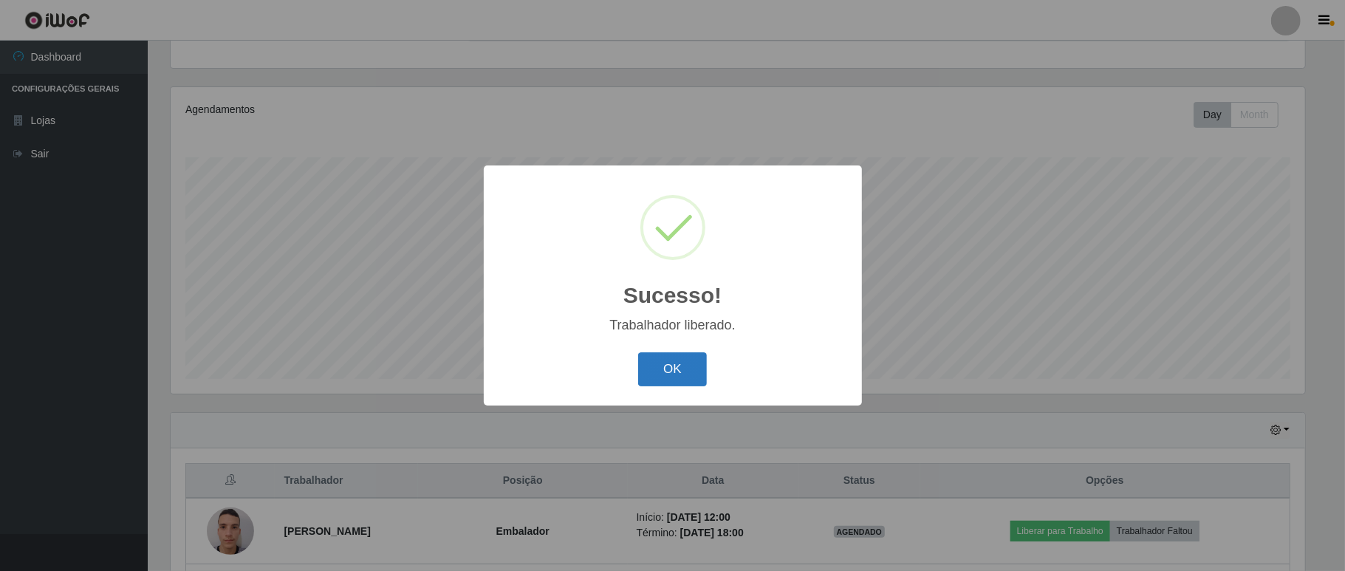
click at [675, 359] on button "OK" at bounding box center [672, 369] width 69 height 35
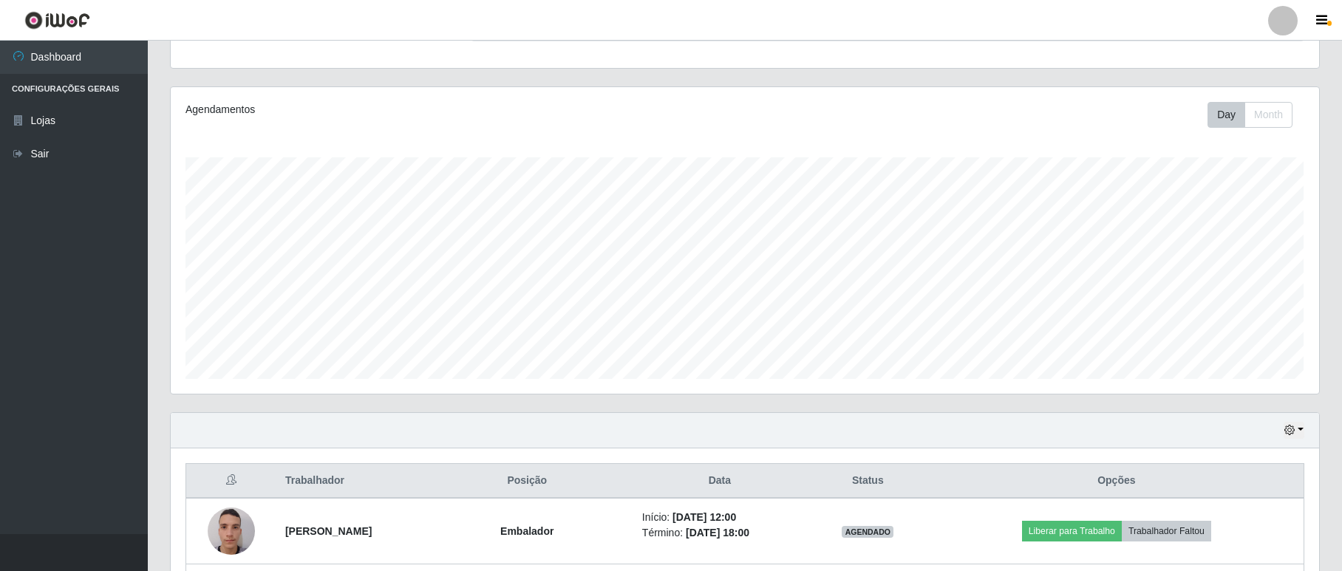
scroll to position [307, 1147]
